Goal: Information Seeking & Learning: Find specific fact

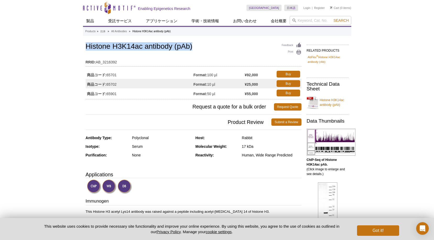
click at [115, 50] on h1 "Histone H3K14ac antibody (pAb)" at bounding box center [194, 46] width 216 height 9
drag, startPoint x: 86, startPoint y: 46, endPoint x: 141, endPoint y: 45, distance: 55.3
click at [141, 45] on h1 "Histone H3K14ac antibody (pAb)" at bounding box center [194, 46] width 216 height 9
copy h1 "Histone H3K14ac"
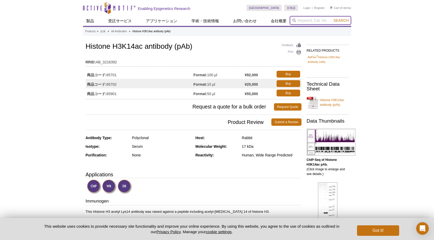
click at [309, 17] on input "search" at bounding box center [321, 20] width 62 height 9
paste input "Histone H3K14ac"
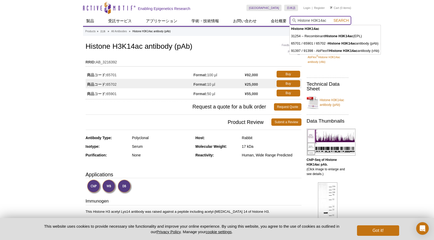
click at [315, 20] on input "Histone H3K14ac" at bounding box center [321, 20] width 62 height 9
type input "Histone H4K5ac"
click at [332, 18] on button "Search" at bounding box center [341, 20] width 18 height 5
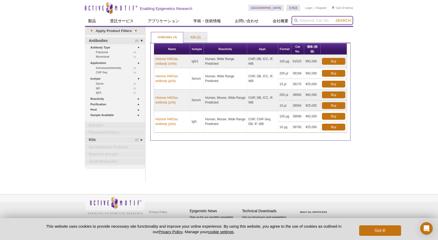
click at [307, 18] on input "search" at bounding box center [323, 20] width 62 height 9
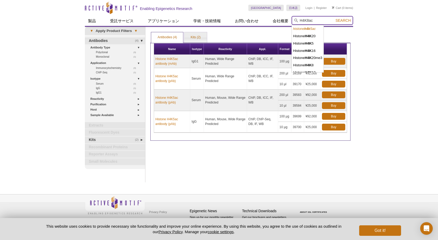
type input "H4K8ac"
click at [334, 18] on button "Search" at bounding box center [343, 20] width 18 height 5
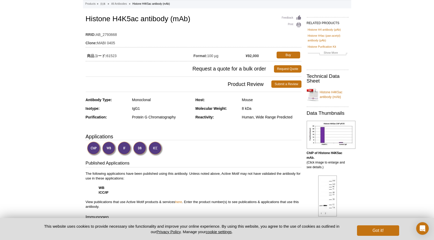
scroll to position [31, 0]
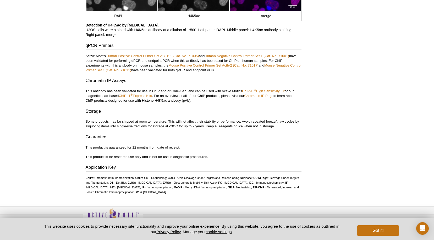
scroll to position [1138, 0]
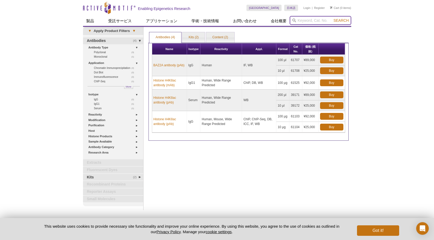
click at [300, 22] on input "search" at bounding box center [321, 20] width 62 height 9
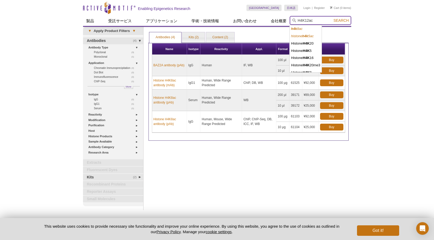
type input "H4K12ac"
click at [332, 18] on button "Search" at bounding box center [341, 20] width 18 height 5
